Goal: Find specific page/section: Find specific page/section

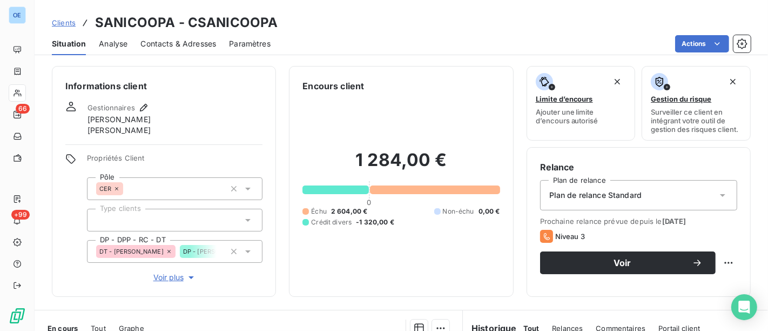
scroll to position [248, 0]
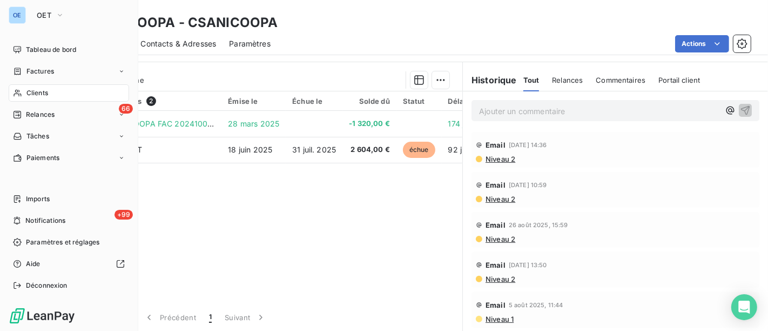
click at [26, 93] on span "Clients" at bounding box center [37, 93] width 22 height 10
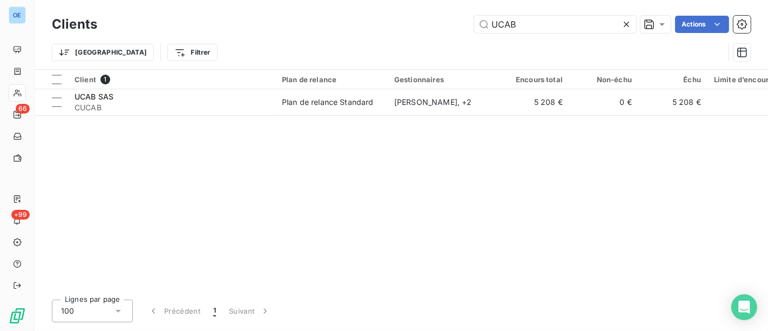
click at [369, 31] on div "UCAB Actions" at bounding box center [430, 24] width 641 height 17
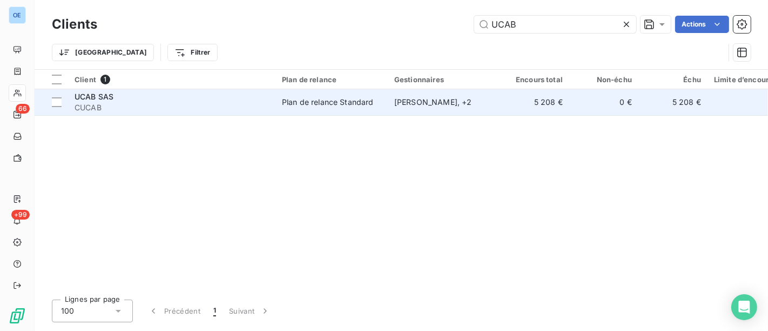
click at [415, 100] on div "[PERSON_NAME] , + 2" at bounding box center [443, 102] width 99 height 11
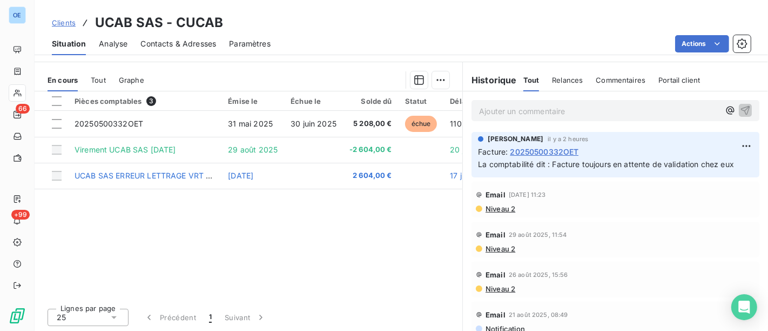
scroll to position [199, 0]
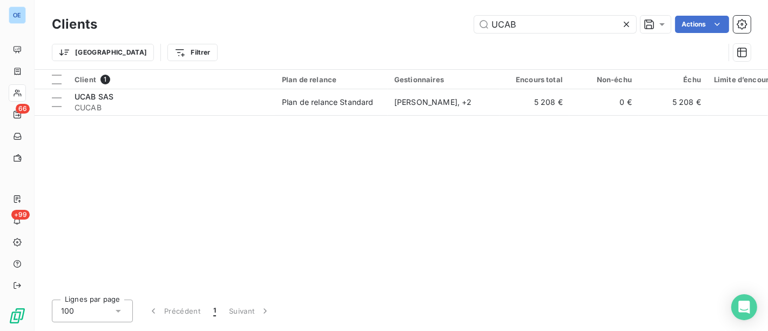
drag, startPoint x: 550, startPoint y: 21, endPoint x: 347, endPoint y: 19, distance: 203.1
click at [396, 24] on div "UCAB Actions" at bounding box center [430, 24] width 641 height 17
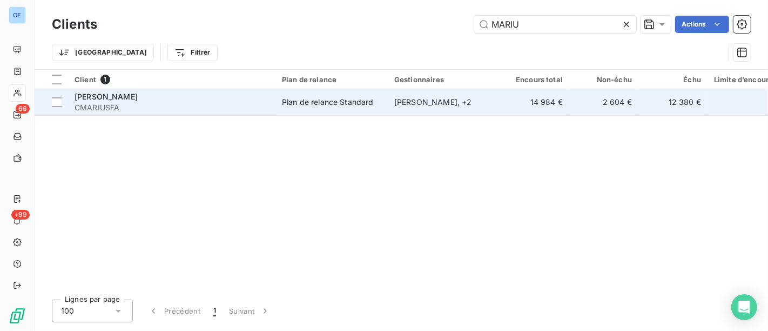
type input "MARIU"
click at [343, 99] on div "Plan de relance Standard" at bounding box center [328, 102] width 92 height 11
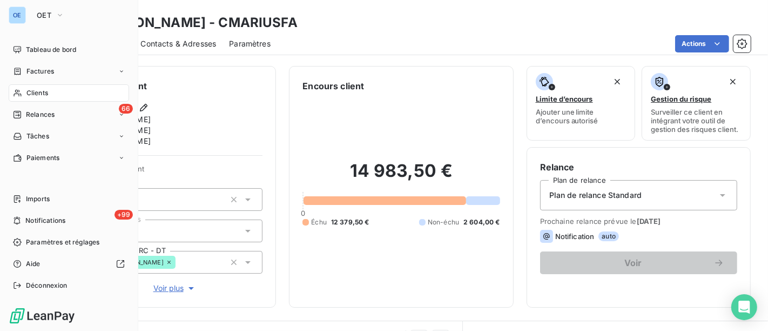
click at [24, 92] on div "Clients" at bounding box center [69, 92] width 120 height 17
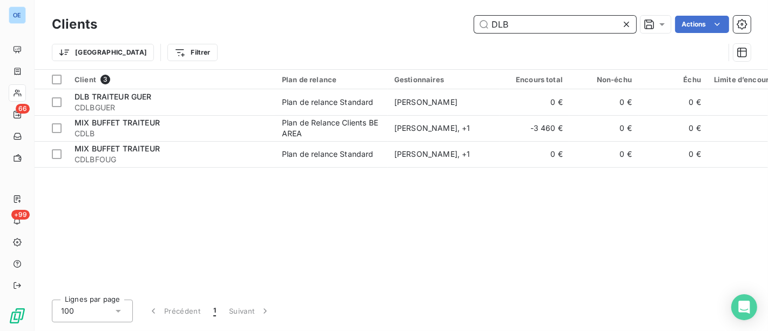
drag, startPoint x: 529, startPoint y: 30, endPoint x: 312, endPoint y: 11, distance: 217.9
click at [424, 16] on div "DLB Actions" at bounding box center [430, 24] width 641 height 17
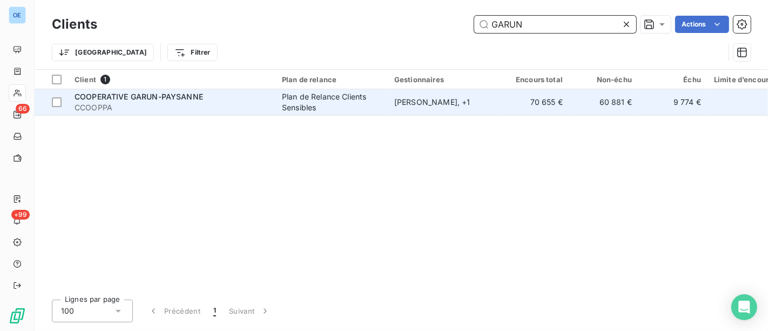
type input "GARUN"
click at [482, 104] on div "[PERSON_NAME] , + 1" at bounding box center [443, 102] width 99 height 11
